Goal: Find specific page/section: Find specific page/section

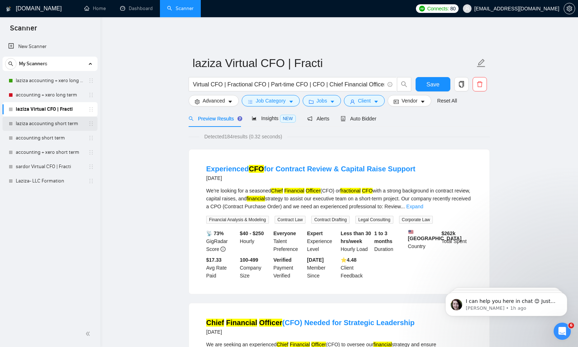
click at [66, 123] on link "laziza accounting short term" at bounding box center [50, 124] width 68 height 14
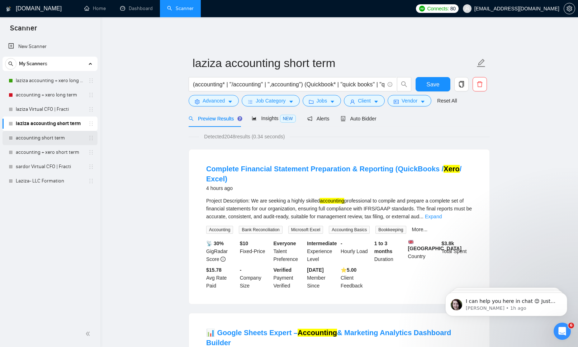
click at [65, 134] on link "accounting short term" at bounding box center [50, 138] width 68 height 14
click at [56, 122] on link "laziza accounting short term" at bounding box center [50, 124] width 68 height 14
